Goal: Information Seeking & Learning: Find specific fact

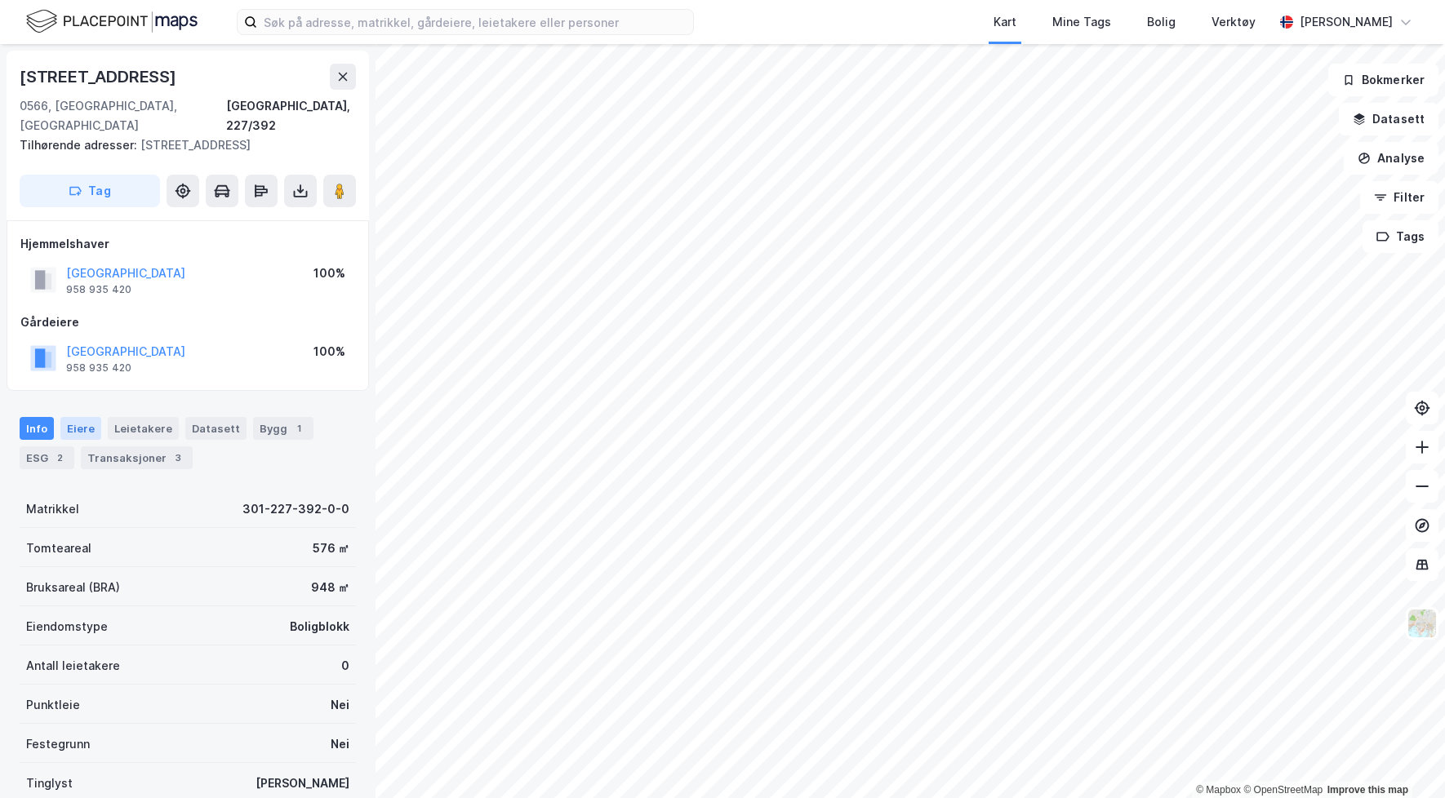
click at [76, 417] on div "Eiere" at bounding box center [80, 428] width 41 height 23
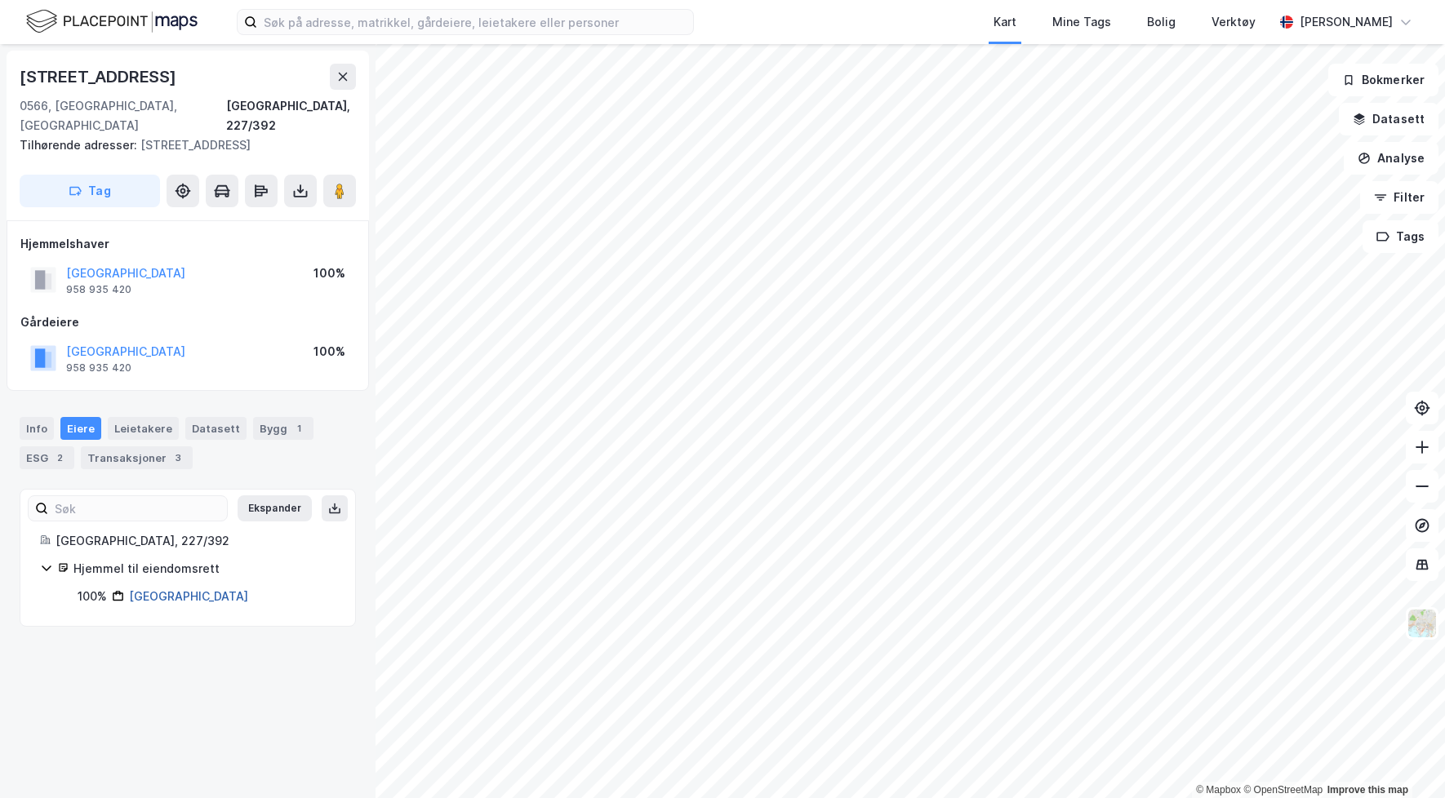
click at [168, 589] on link "[GEOGRAPHIC_DATA]" at bounding box center [188, 596] width 119 height 14
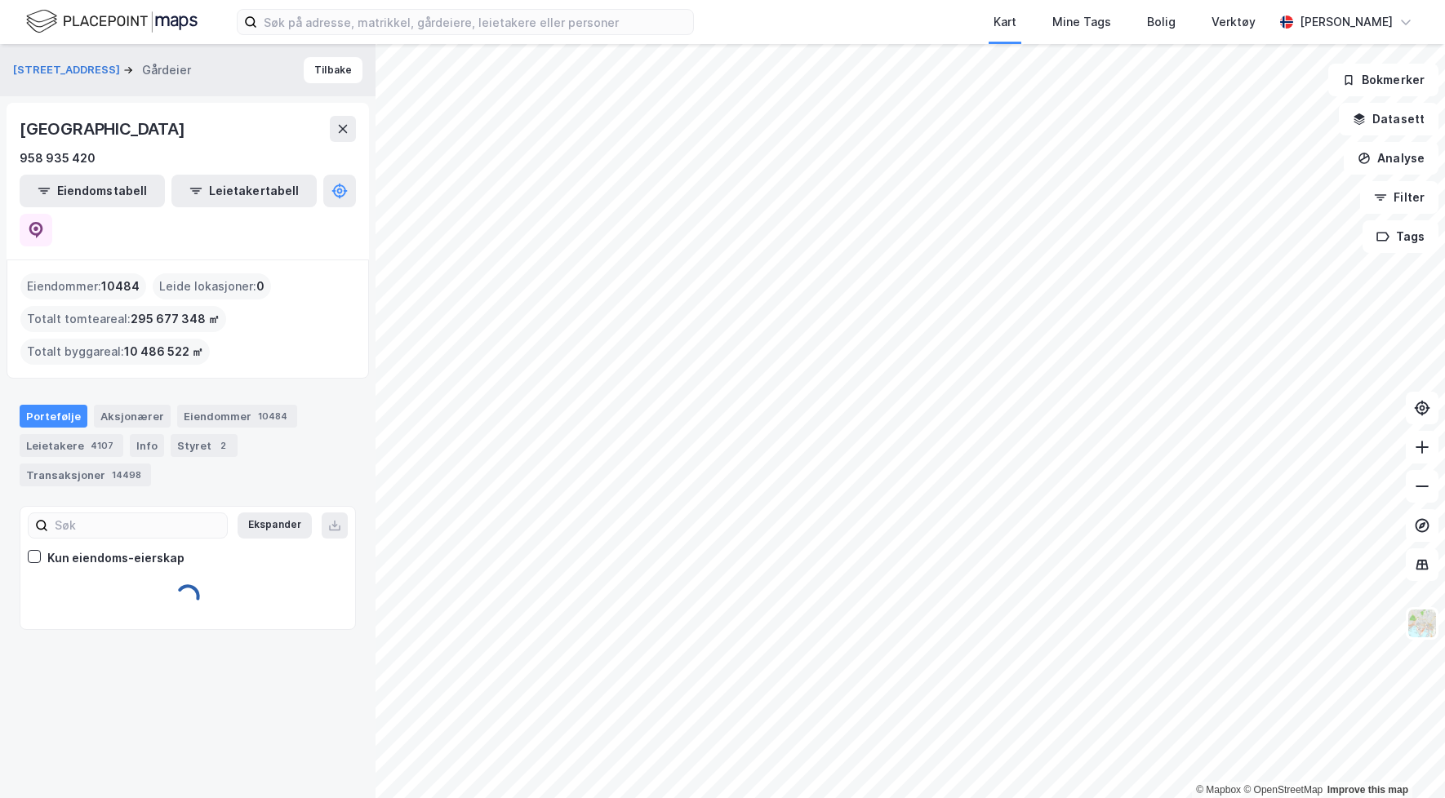
click at [165, 73] on div "Gårdeier" at bounding box center [166, 70] width 49 height 20
click at [99, 73] on button "[STREET_ADDRESS]" at bounding box center [68, 70] width 110 height 16
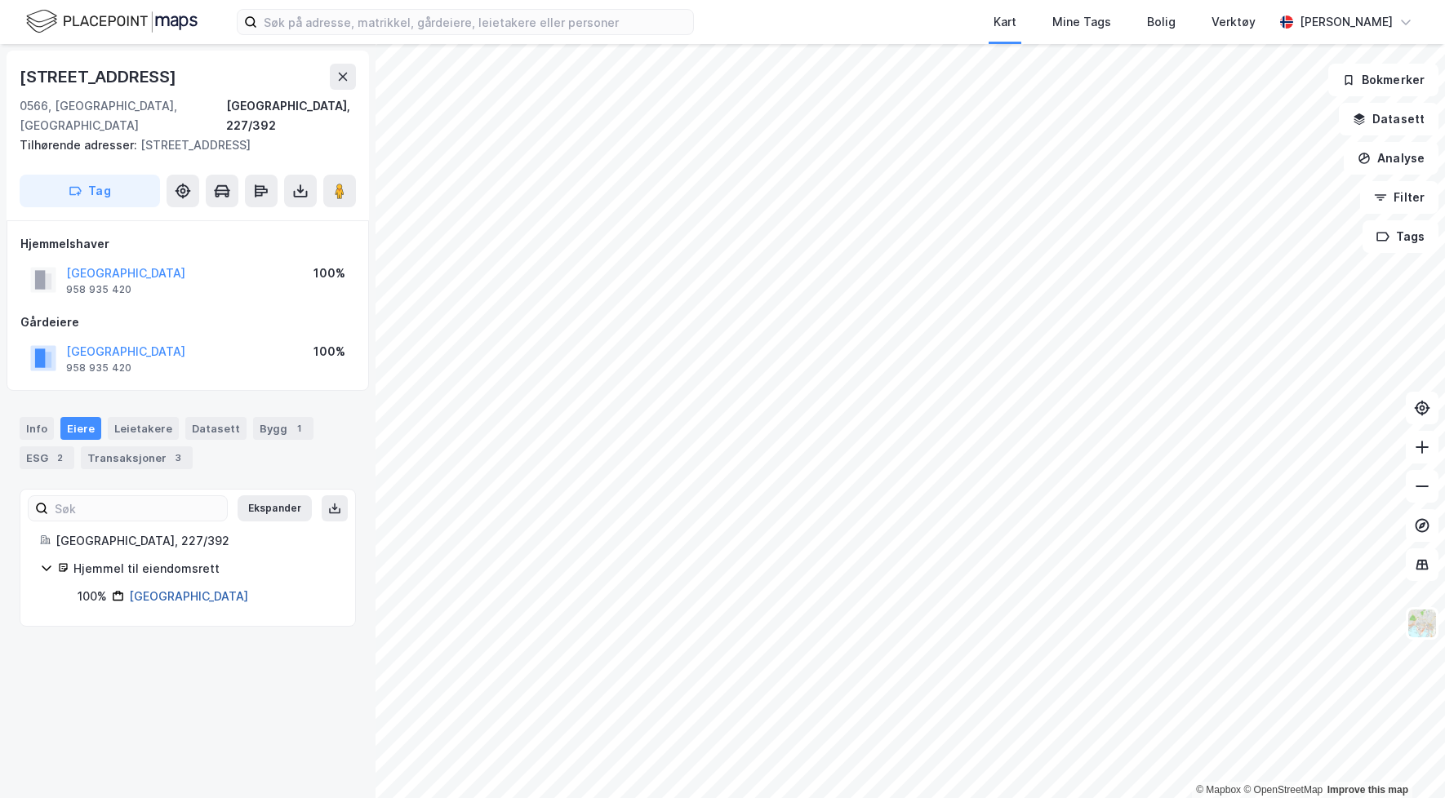
click at [151, 589] on link "[GEOGRAPHIC_DATA]" at bounding box center [188, 596] width 119 height 14
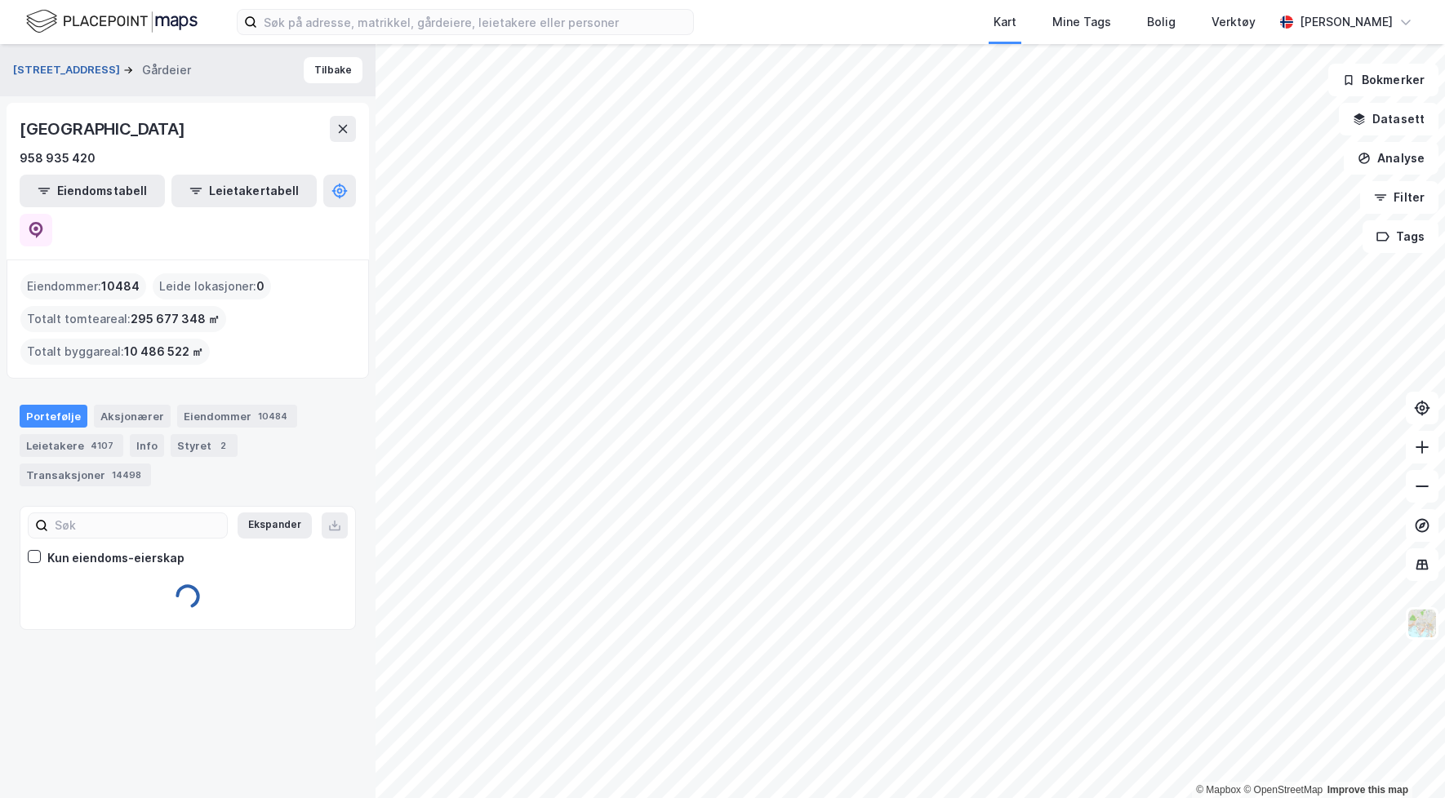
click at [58, 69] on button "[STREET_ADDRESS]" at bounding box center [68, 70] width 110 height 16
